Goal: Information Seeking & Learning: Learn about a topic

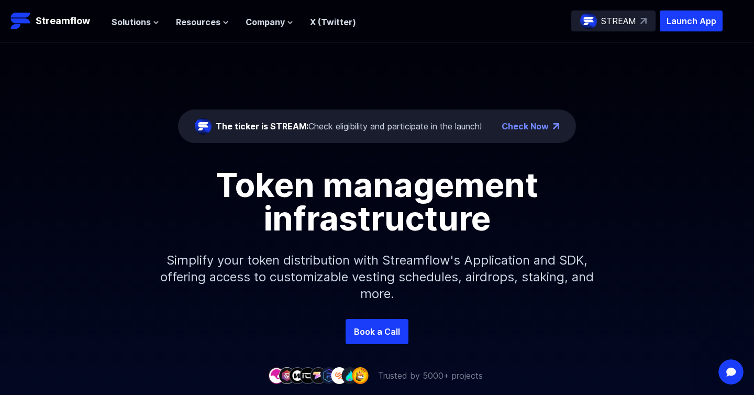
click at [127, 29] on div "Solutions Overview Streamflow features an all-in-one token distribution platfor…" at bounding box center [233, 20] width 244 height 21
click at [131, 21] on span "Solutions" at bounding box center [130, 22] width 39 height 13
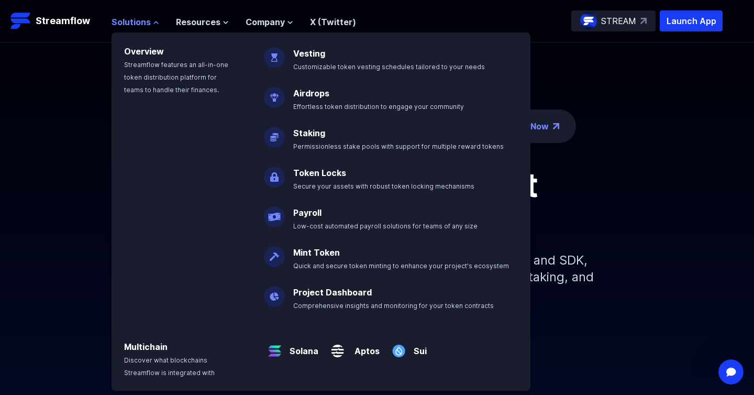
click at [131, 21] on span "Solutions" at bounding box center [130, 22] width 39 height 13
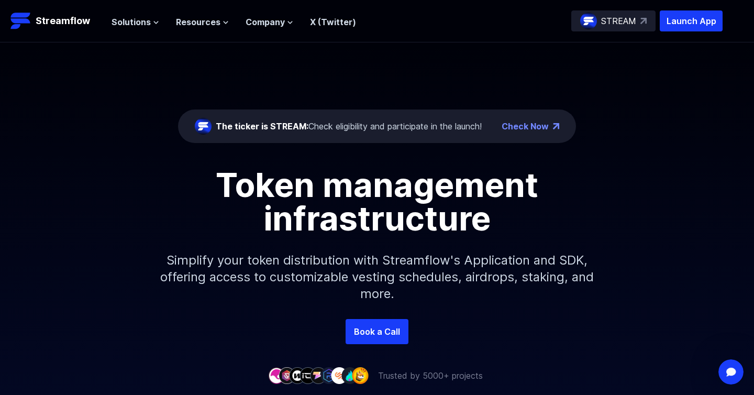
click at [380, 59] on div "The ticker is STREAM: Check eligibility and participate in the launch! Check No…" at bounding box center [377, 180] width 754 height 276
click at [352, 51] on div "The ticker is STREAM: Check eligibility and participate in the launch! Check No…" at bounding box center [377, 180] width 754 height 276
